Goal: Task Accomplishment & Management: Use online tool/utility

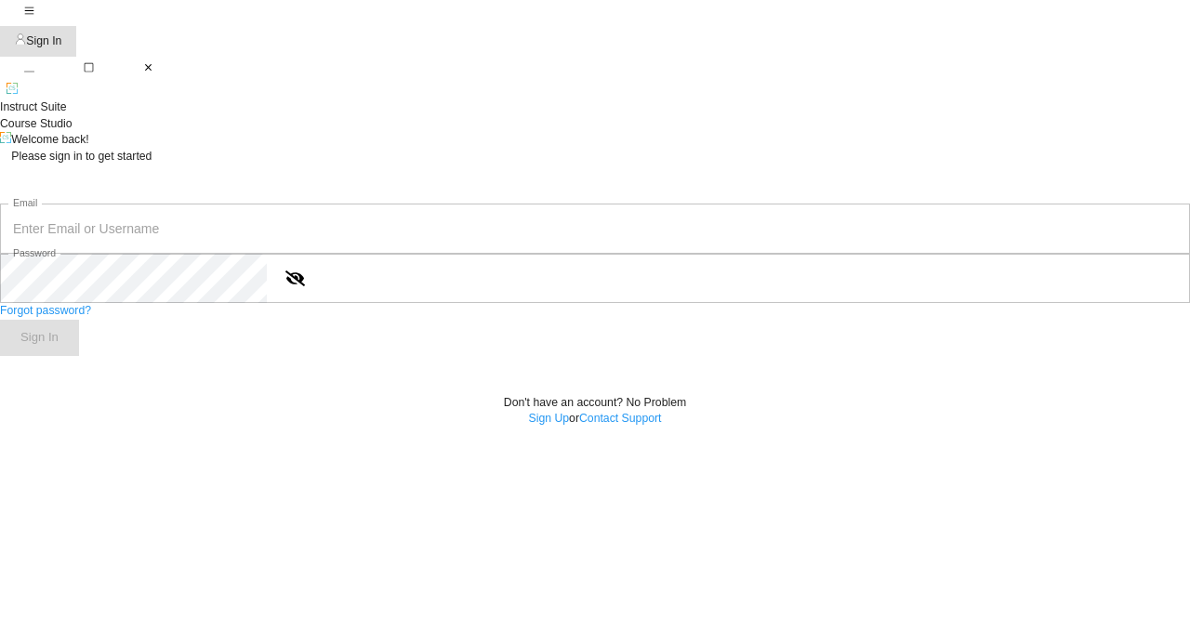
click at [505, 254] on input "text" at bounding box center [595, 229] width 1190 height 50
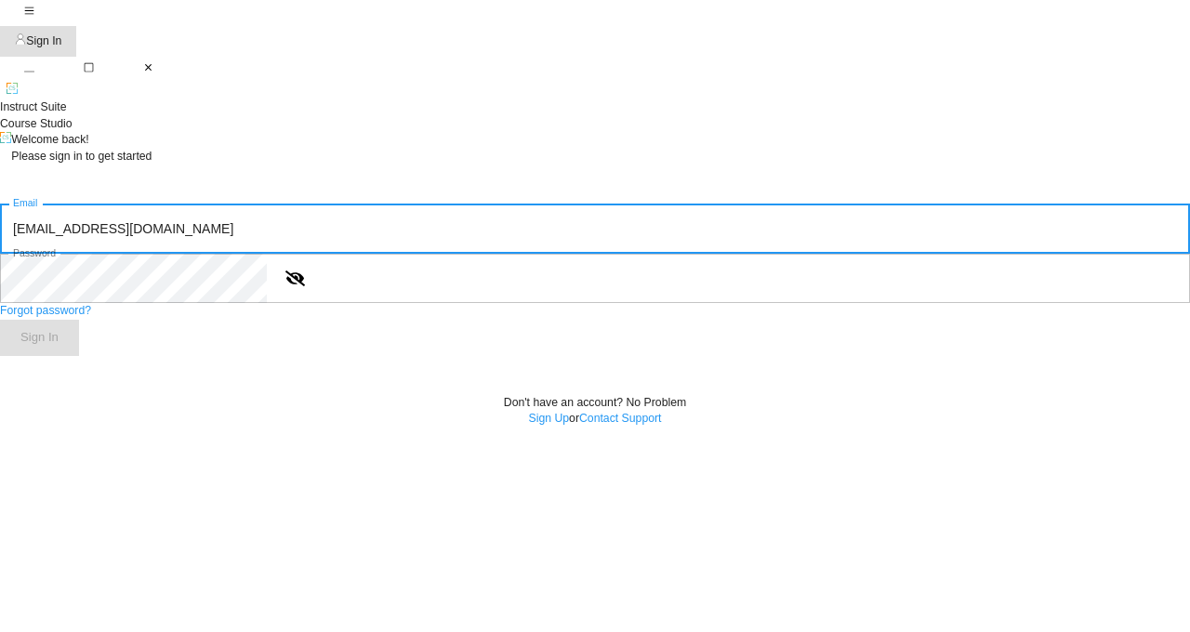
type input "[EMAIL_ADDRESS][DOMAIN_NAME]"
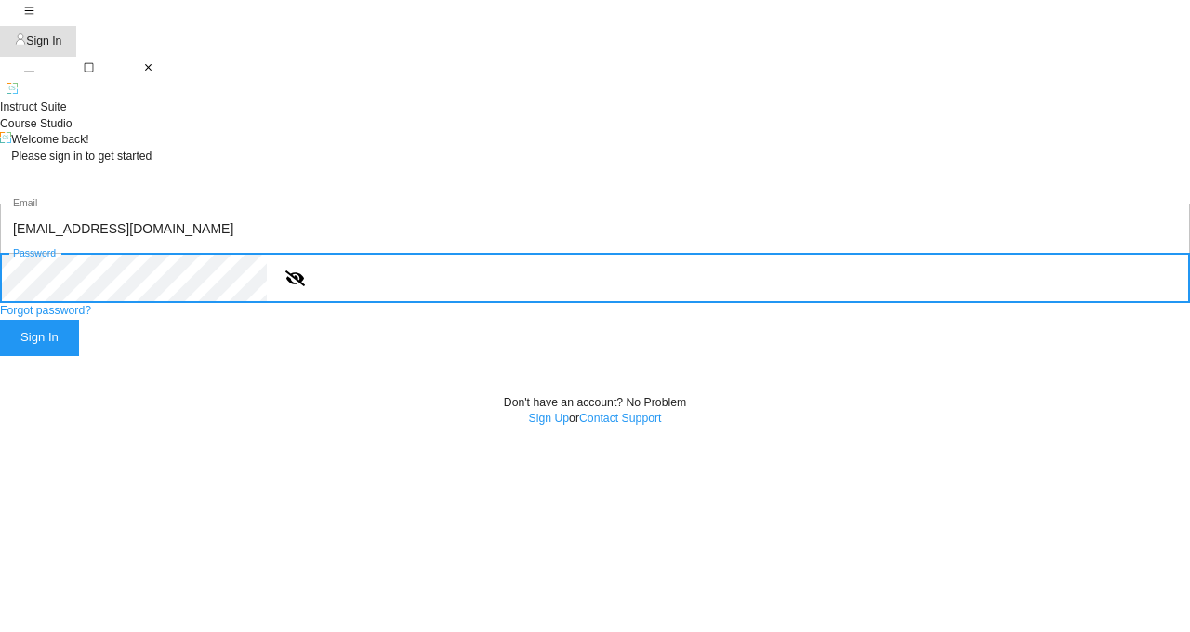
click at [0, 320] on button "Sign In" at bounding box center [39, 338] width 79 height 36
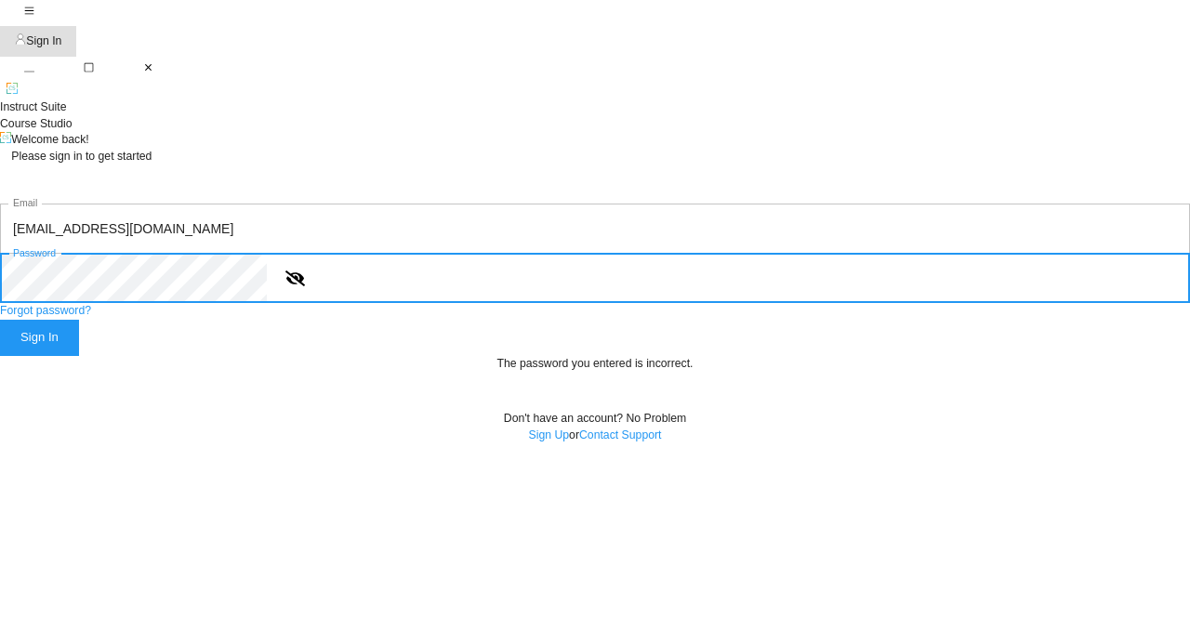
scroll to position [112, 0]
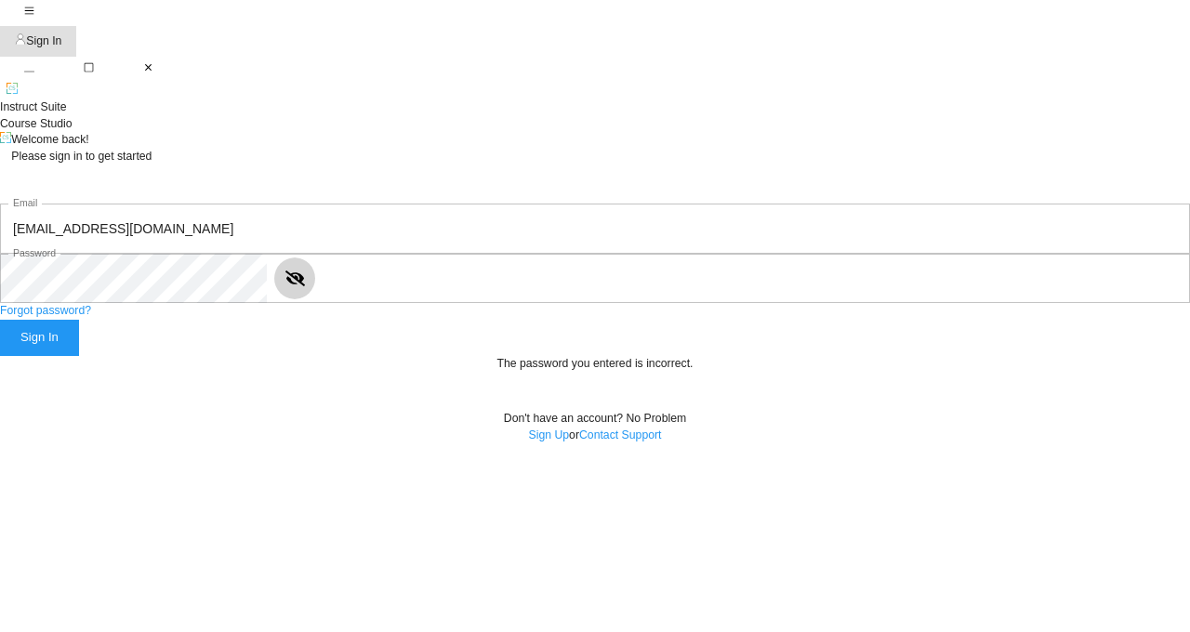
click at [305, 288] on icon "show or hide password" at bounding box center [295, 279] width 20 height 20
click at [91, 317] on link "Forgot password?" at bounding box center [45, 310] width 91 height 13
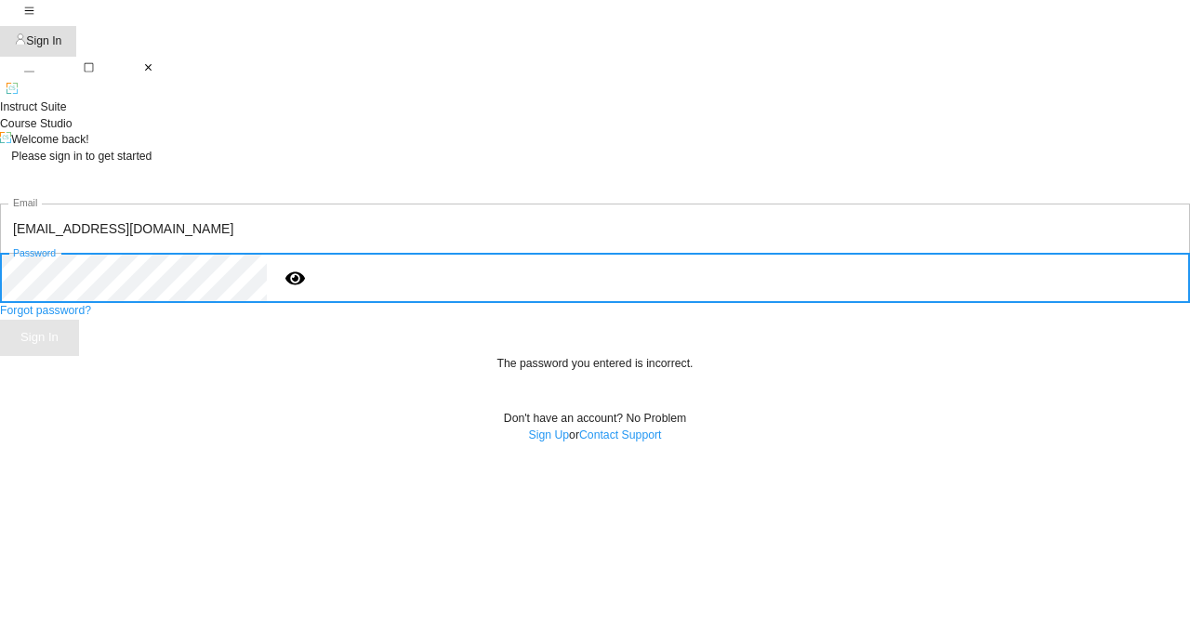
click at [59, 349] on div "Sign In" at bounding box center [39, 337] width 38 height 21
click at [150, 336] on div ".course-studio_svg__cls-1{isolation:isolate}.course-studio_svg__cls-2{fill:#4db…" at bounding box center [595, 287] width 1190 height 311
click at [0, 320] on button "Sign In" at bounding box center [39, 338] width 79 height 36
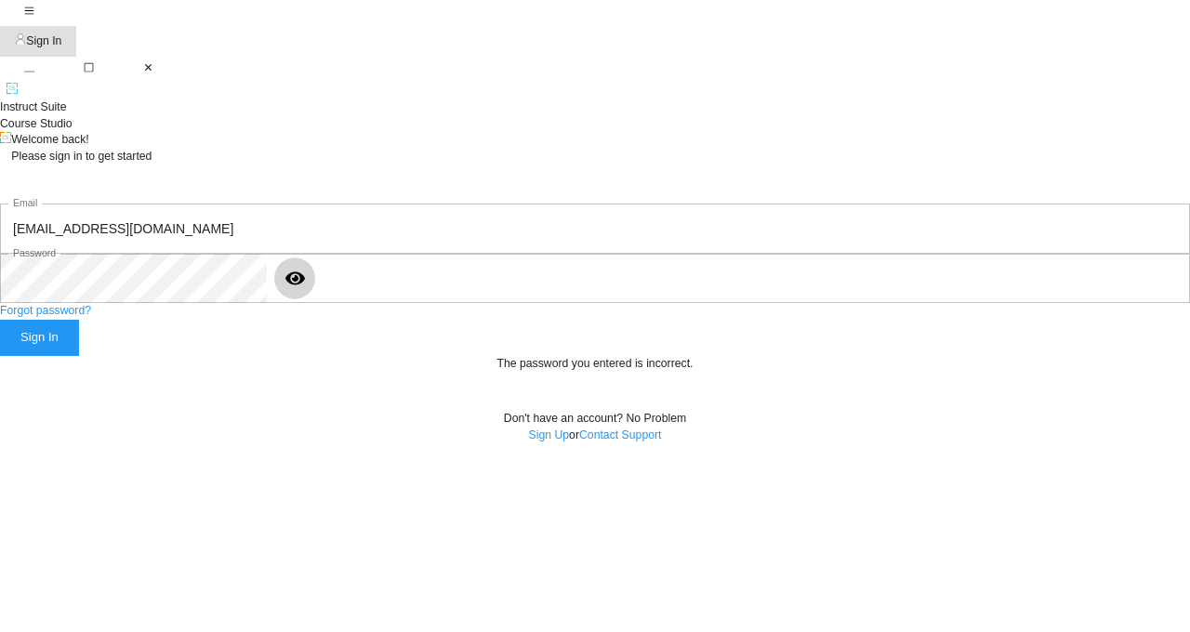
click at [305, 285] on icon "show or hide password" at bounding box center [295, 278] width 20 height 13
click at [59, 349] on div "Sign In" at bounding box center [39, 337] width 38 height 21
click at [34, 62] on icon "button" at bounding box center [29, 67] width 10 height 10
